Goal: Check status: Check status

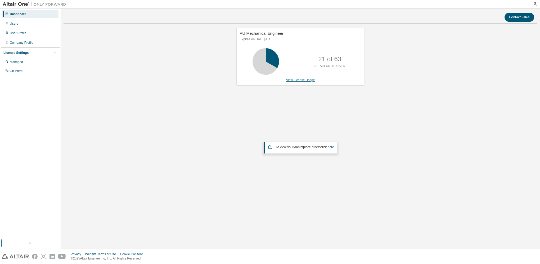
click at [307, 80] on link "View License Usage" at bounding box center [300, 80] width 29 height 4
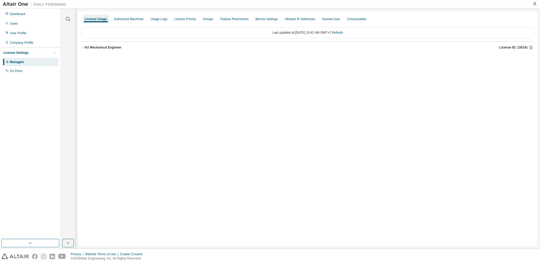
click at [93, 46] on div "AU Mechanical Engineer" at bounding box center [102, 47] width 37 height 4
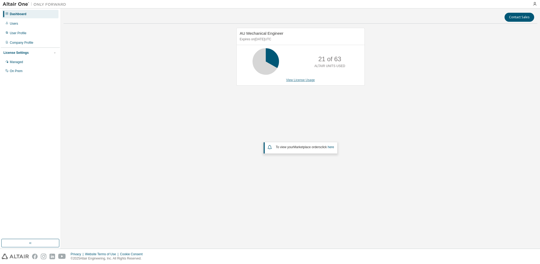
click at [301, 81] on link "View License Usage" at bounding box center [300, 80] width 29 height 4
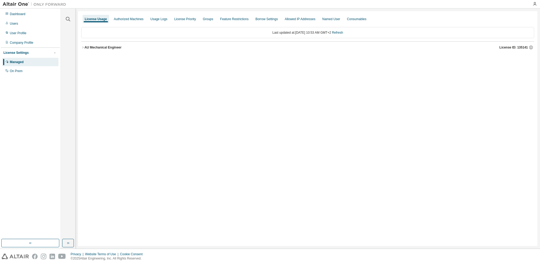
click at [91, 45] on div "AU Mechanical Engineer License ID: 135141" at bounding box center [309, 47] width 450 height 5
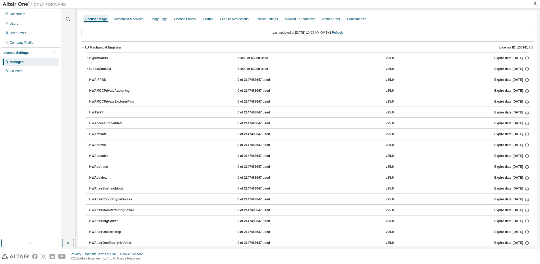
click at [93, 57] on div "HyperWorks" at bounding box center [113, 58] width 48 height 5
